Goal: Task Accomplishment & Management: Use online tool/utility

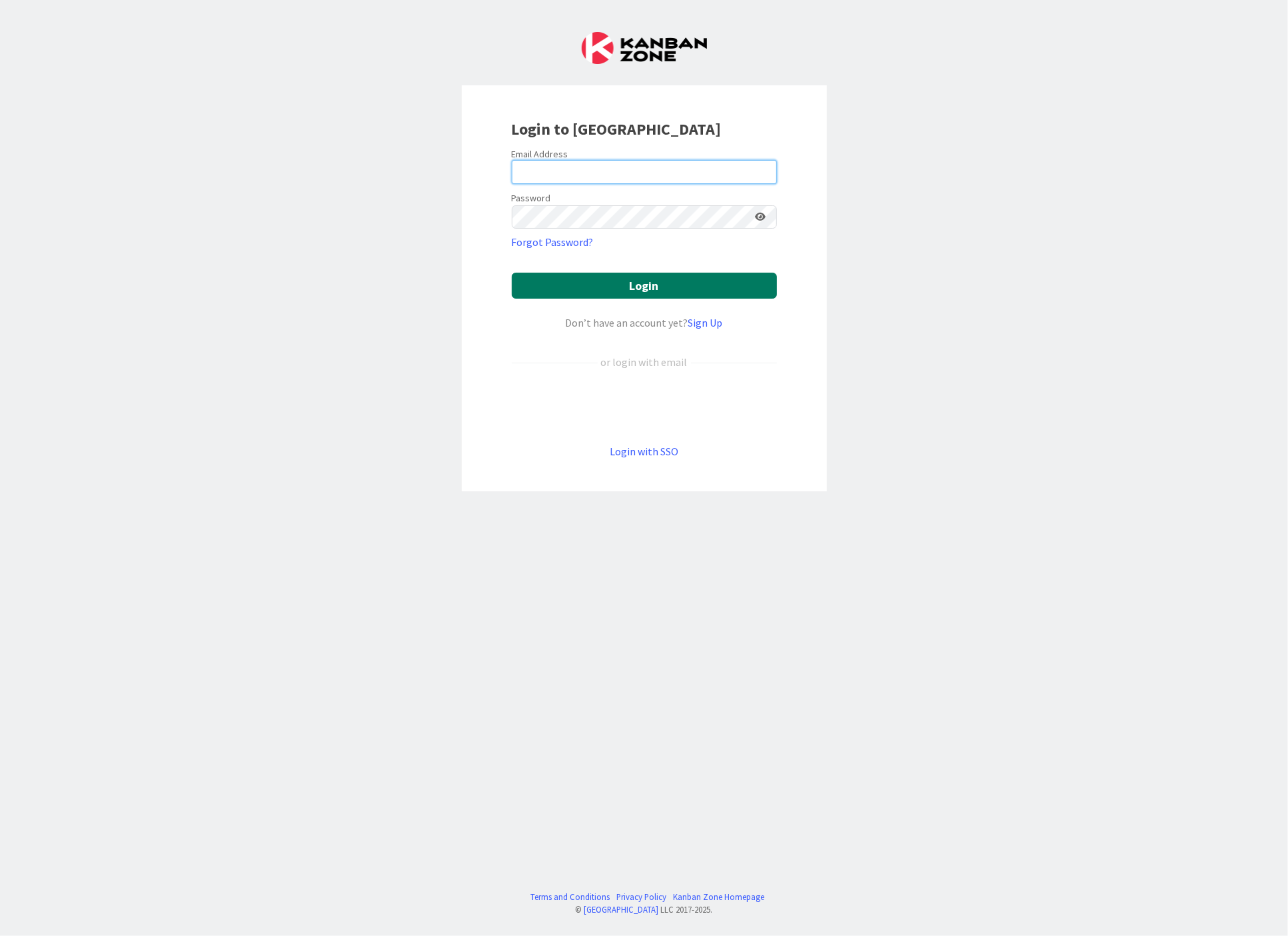
type input "[EMAIL_ADDRESS][DOMAIN_NAME]"
click at [683, 290] on button "Login" at bounding box center [644, 286] width 265 height 26
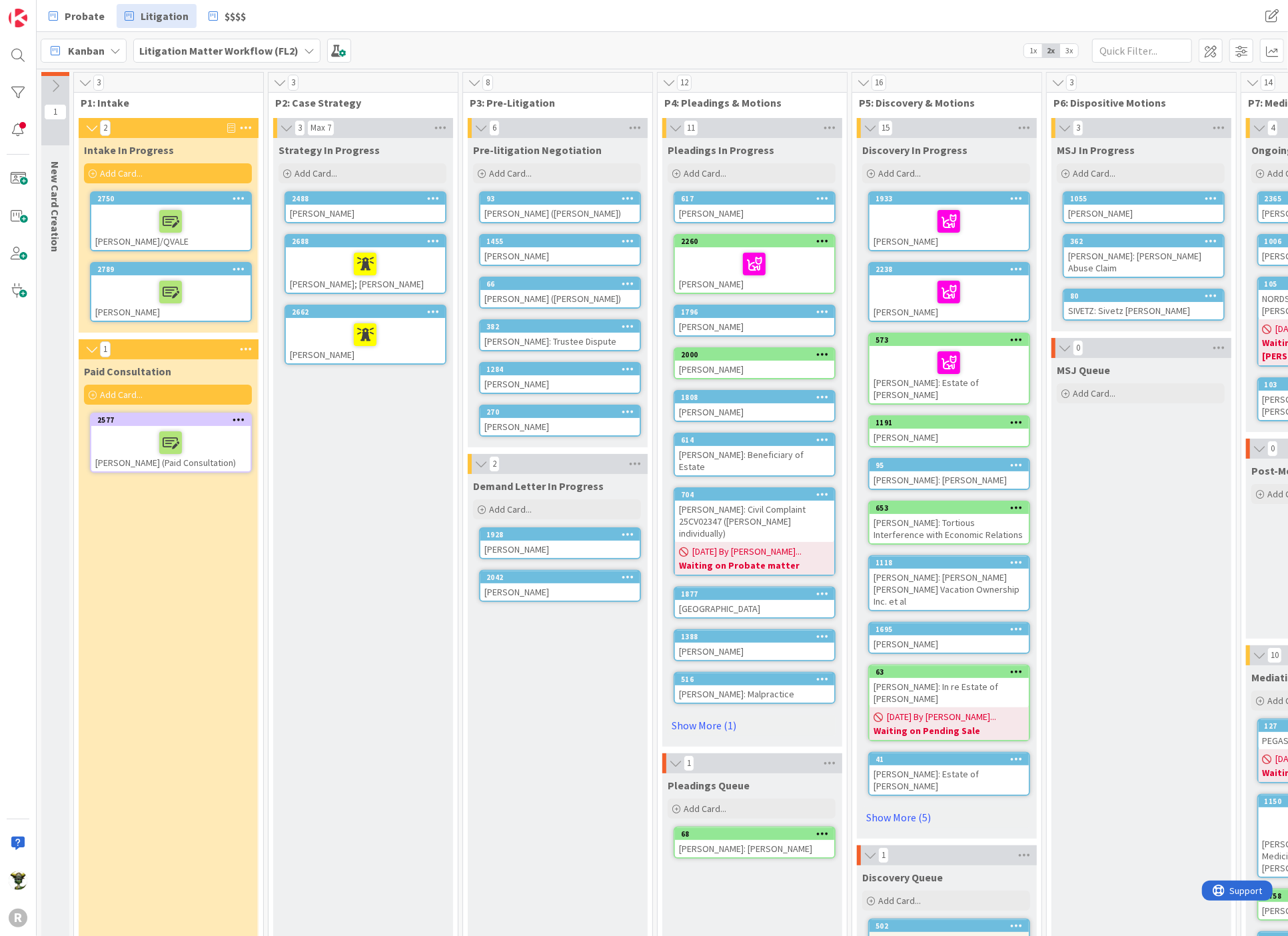
click at [111, 275] on div "[PERSON_NAME]" at bounding box center [170, 298] width 159 height 46
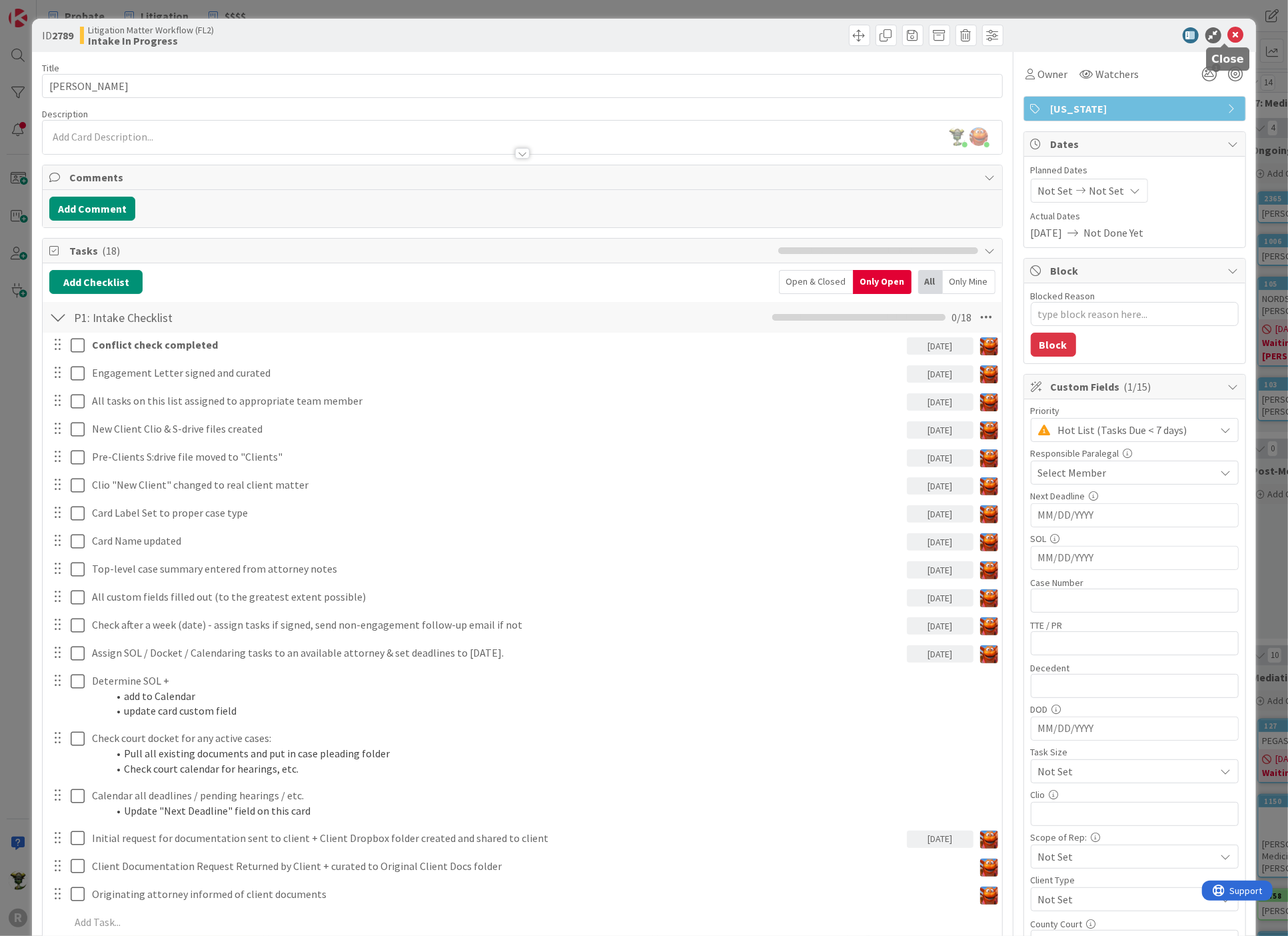
click at [1228, 29] on icon at bounding box center [1236, 35] width 16 height 16
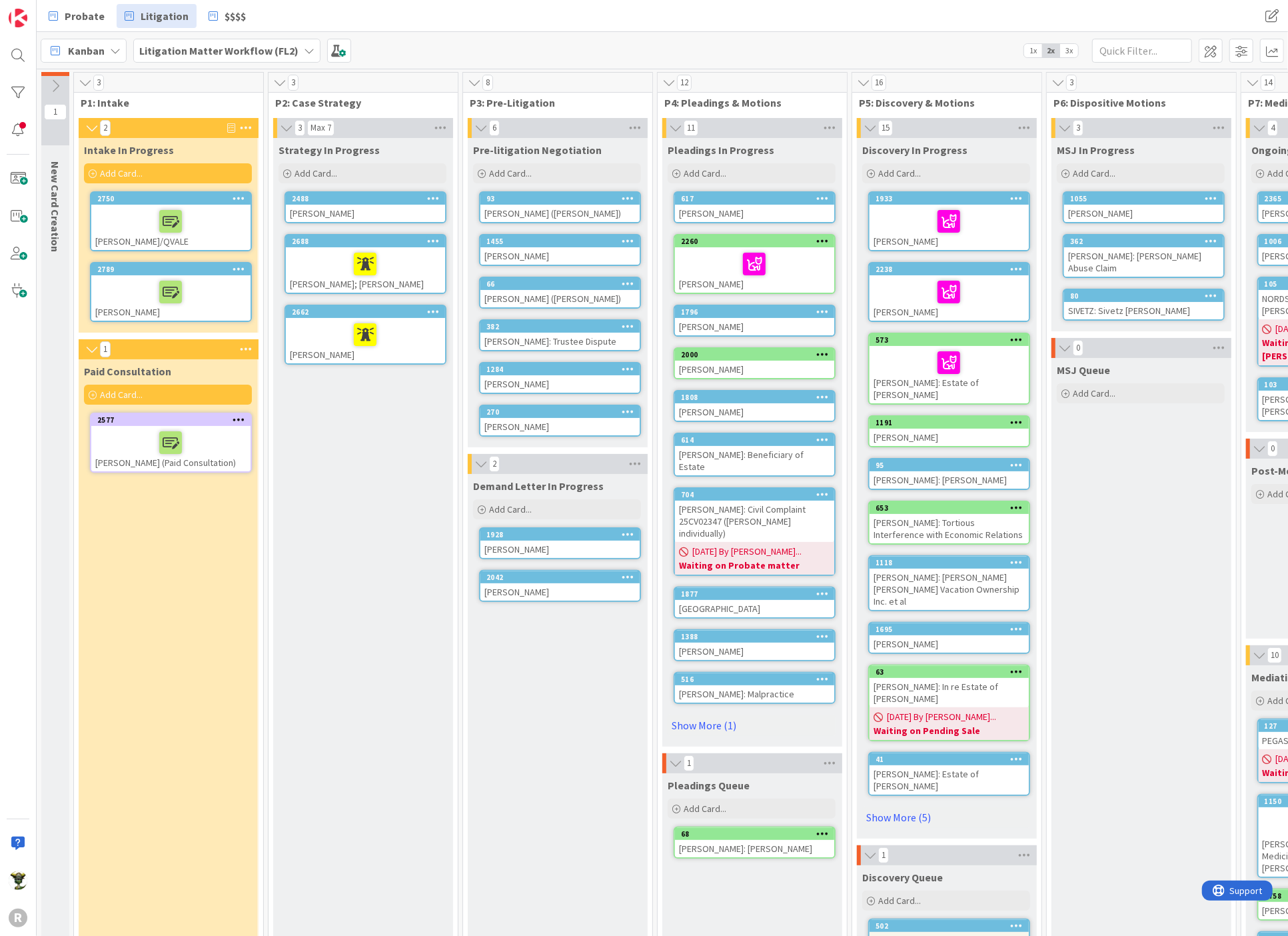
click at [121, 216] on div at bounding box center [170, 221] width 151 height 28
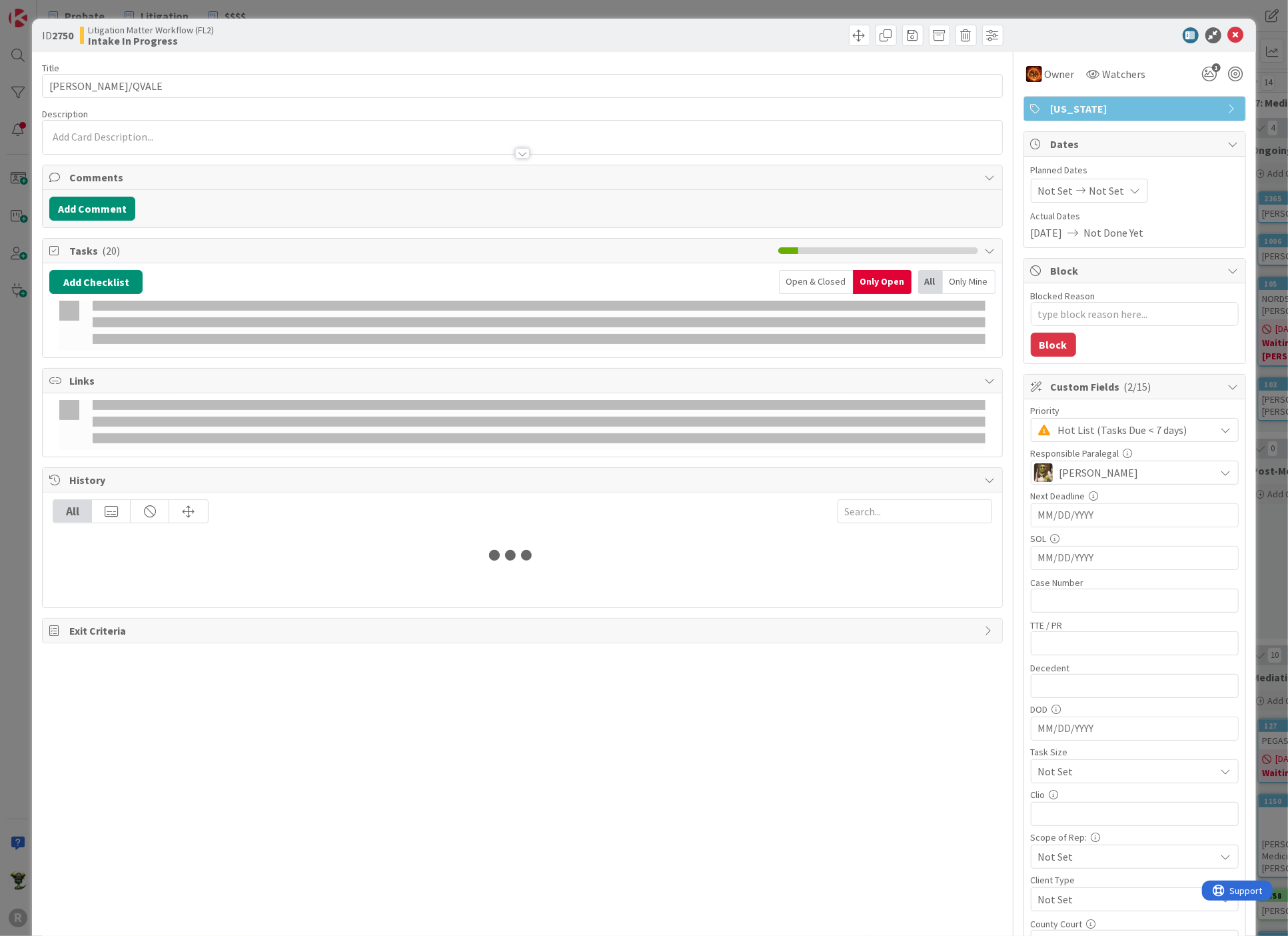
type textarea "x"
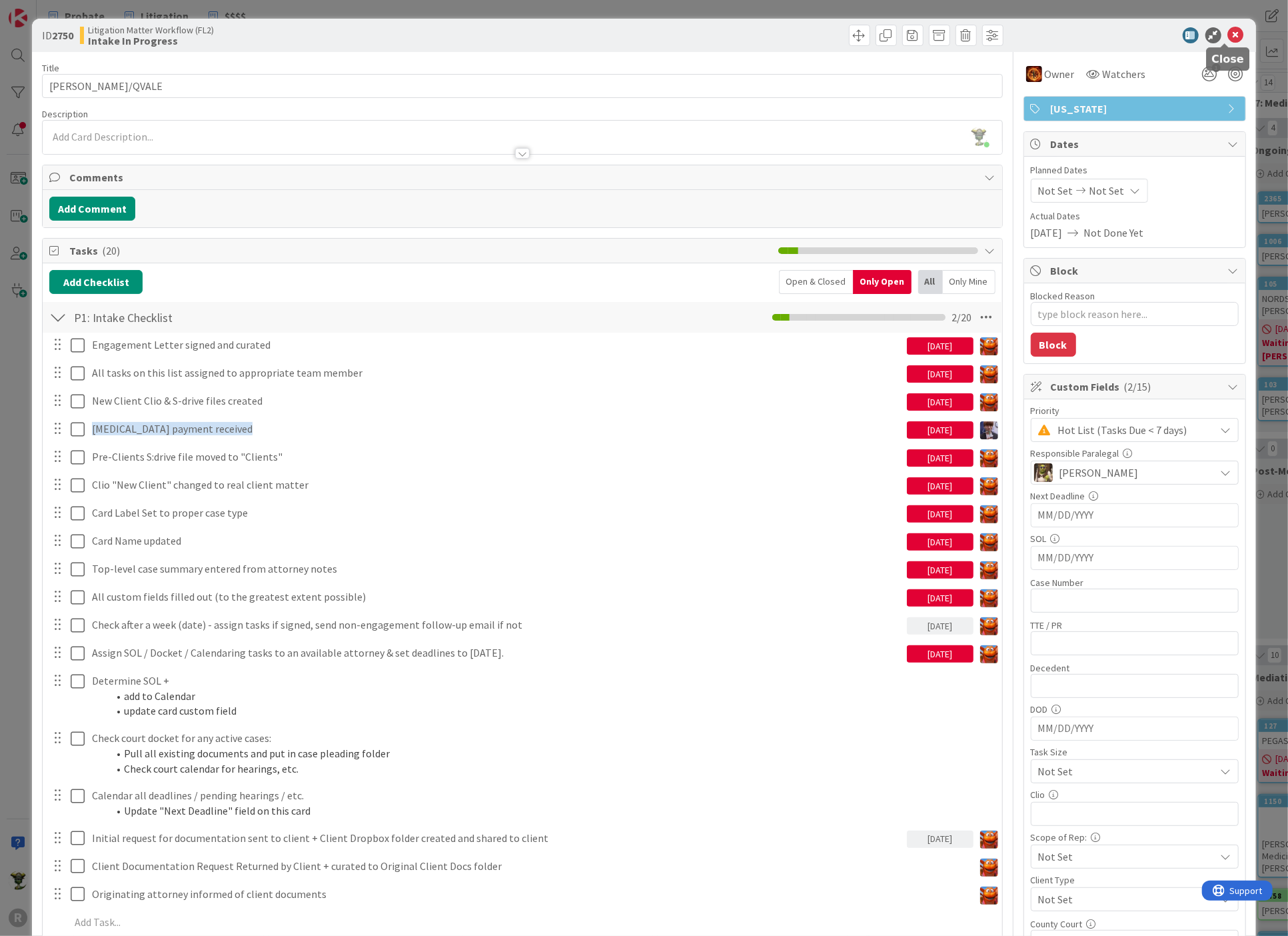
click at [1228, 37] on icon at bounding box center [1236, 35] width 16 height 16
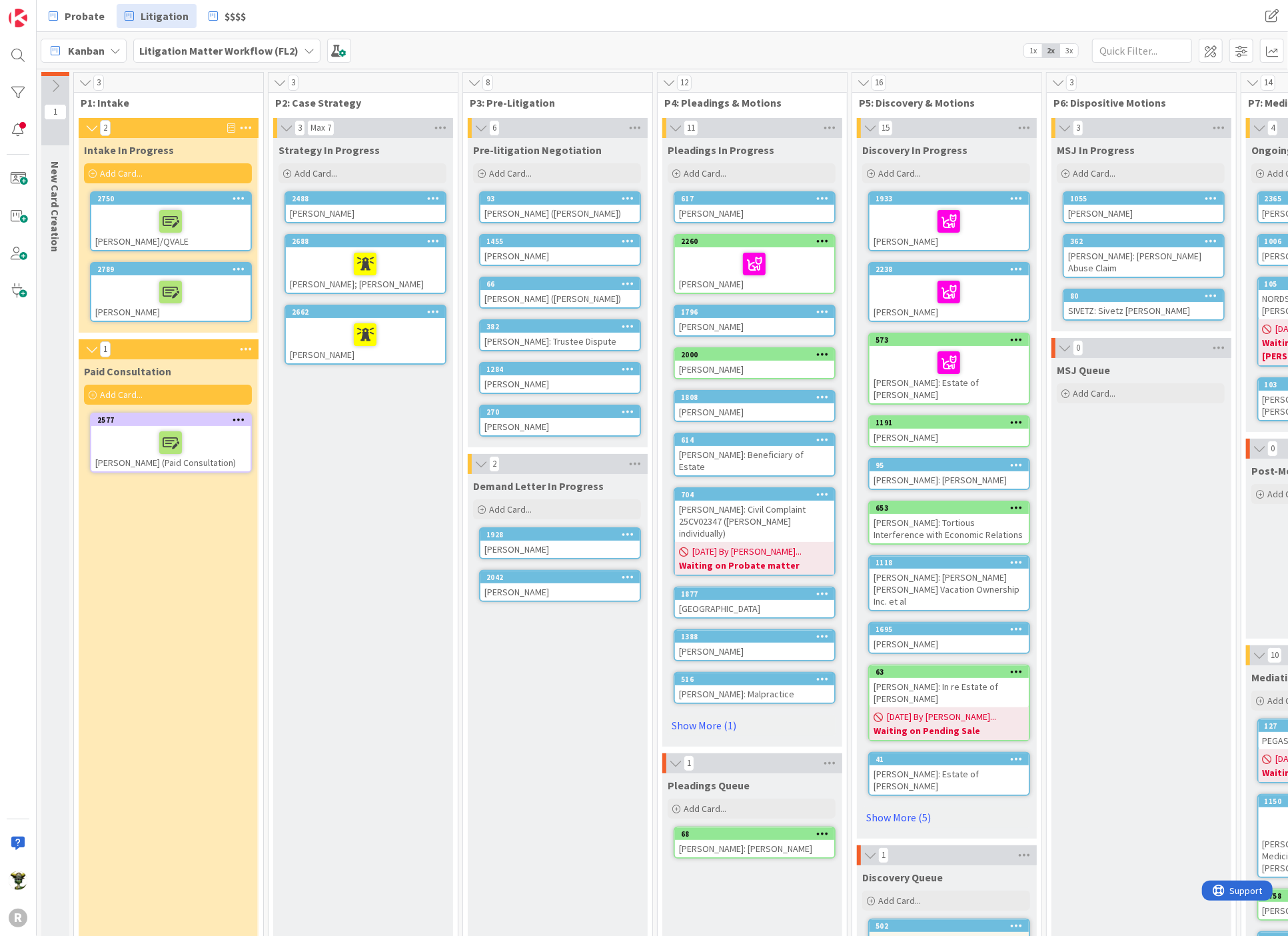
click at [148, 594] on div "Paid Consultation Add Card... 2577 [PERSON_NAME] (Paid Consultation)" at bounding box center [167, 835] width 178 height 951
